Goal: Task Accomplishment & Management: Manage account settings

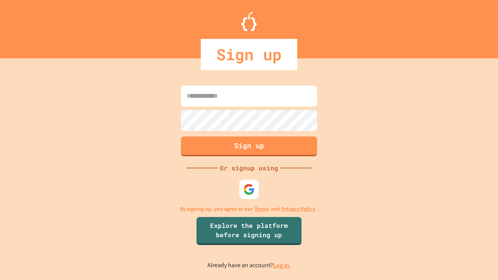
click at [283, 265] on link "Log in." at bounding box center [282, 266] width 18 height 8
